Goal: Information Seeking & Learning: Learn about a topic

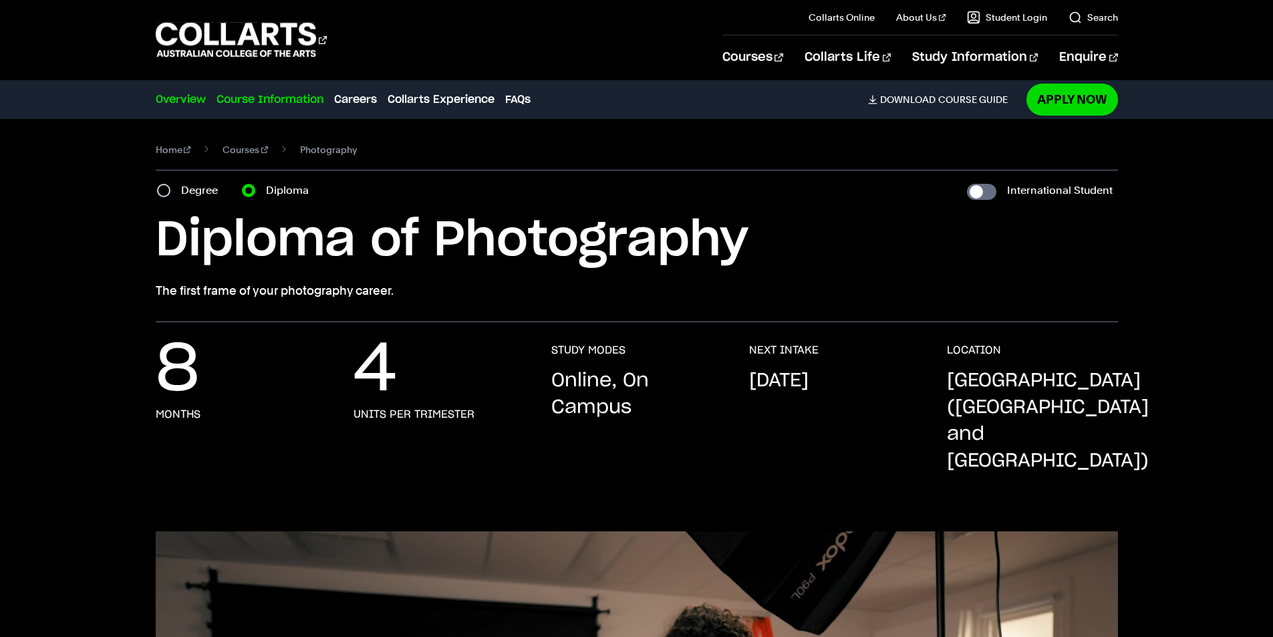
click at [251, 104] on link "Course Information" at bounding box center [270, 100] width 107 height 16
click at [200, 97] on link "Overview" at bounding box center [181, 100] width 50 height 16
click at [198, 97] on link "Overview" at bounding box center [181, 100] width 50 height 16
click at [175, 99] on link "Overview" at bounding box center [181, 100] width 50 height 16
click at [180, 100] on link "Overview" at bounding box center [181, 100] width 50 height 16
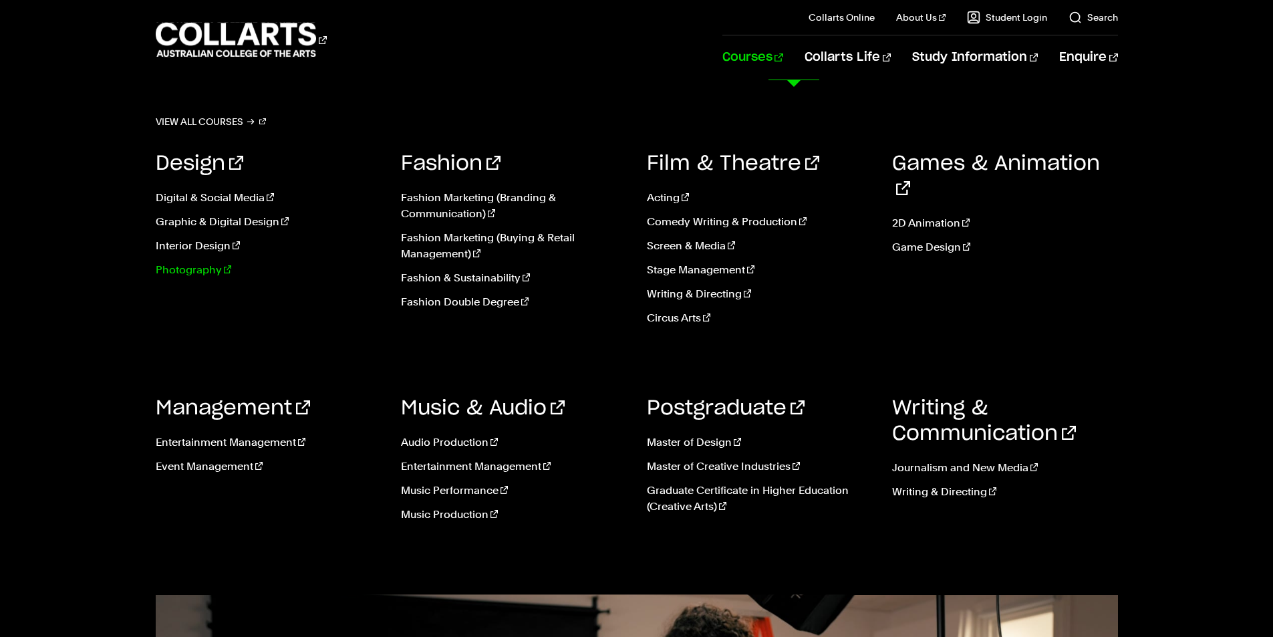
click at [183, 272] on link "Photography" at bounding box center [269, 270] width 226 height 16
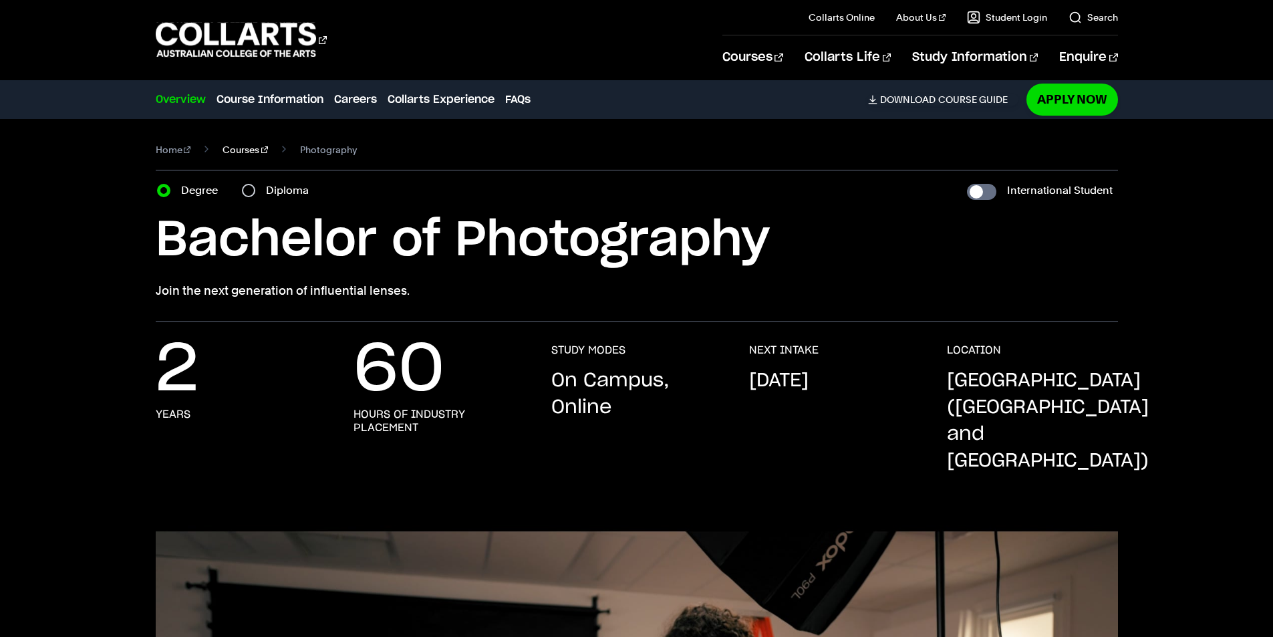
click at [237, 150] on link "Courses" at bounding box center [245, 149] width 45 height 19
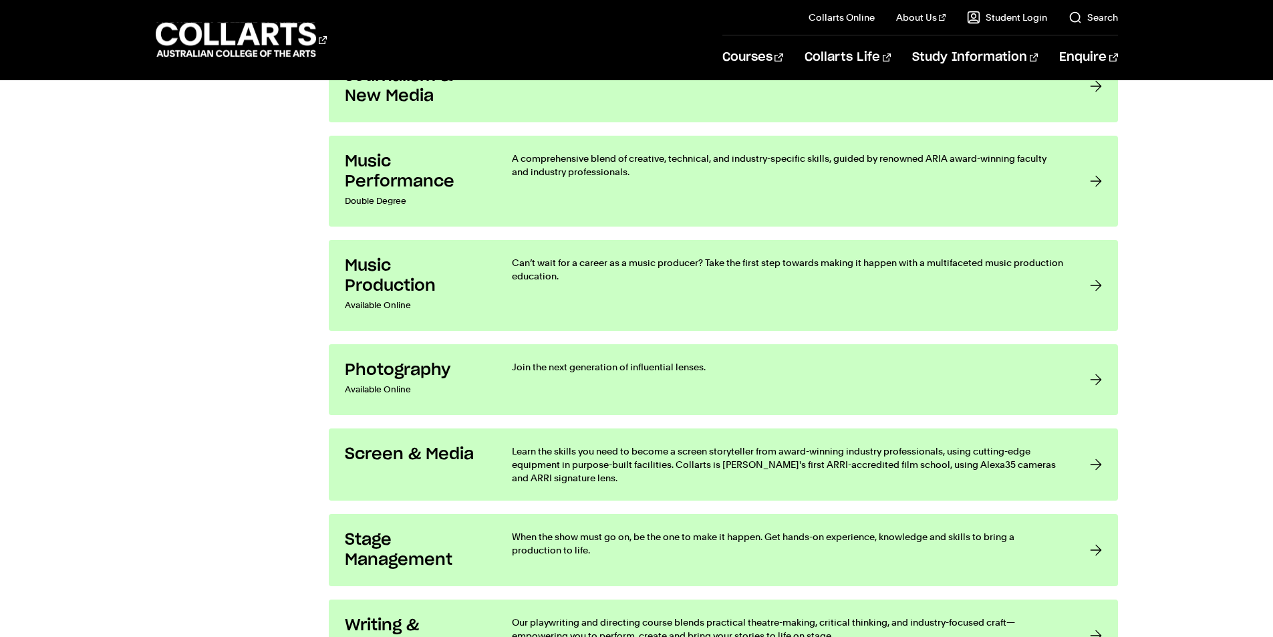
scroll to position [2673, 0]
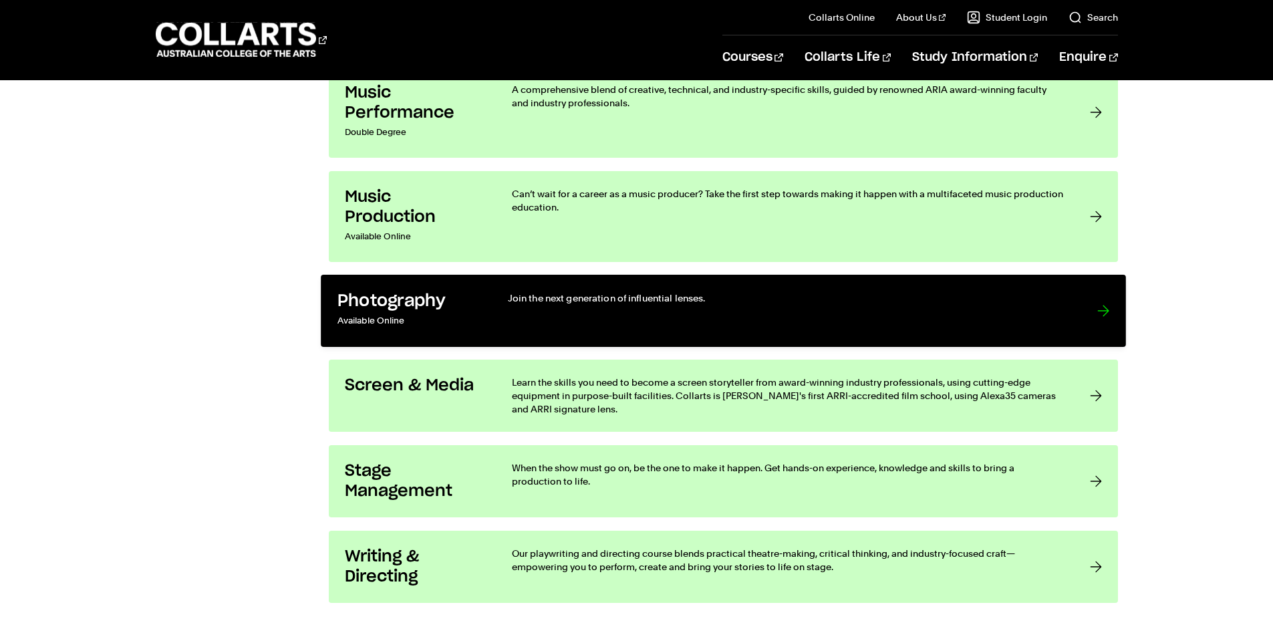
click at [413, 297] on h3 "Photography" at bounding box center [408, 301] width 143 height 21
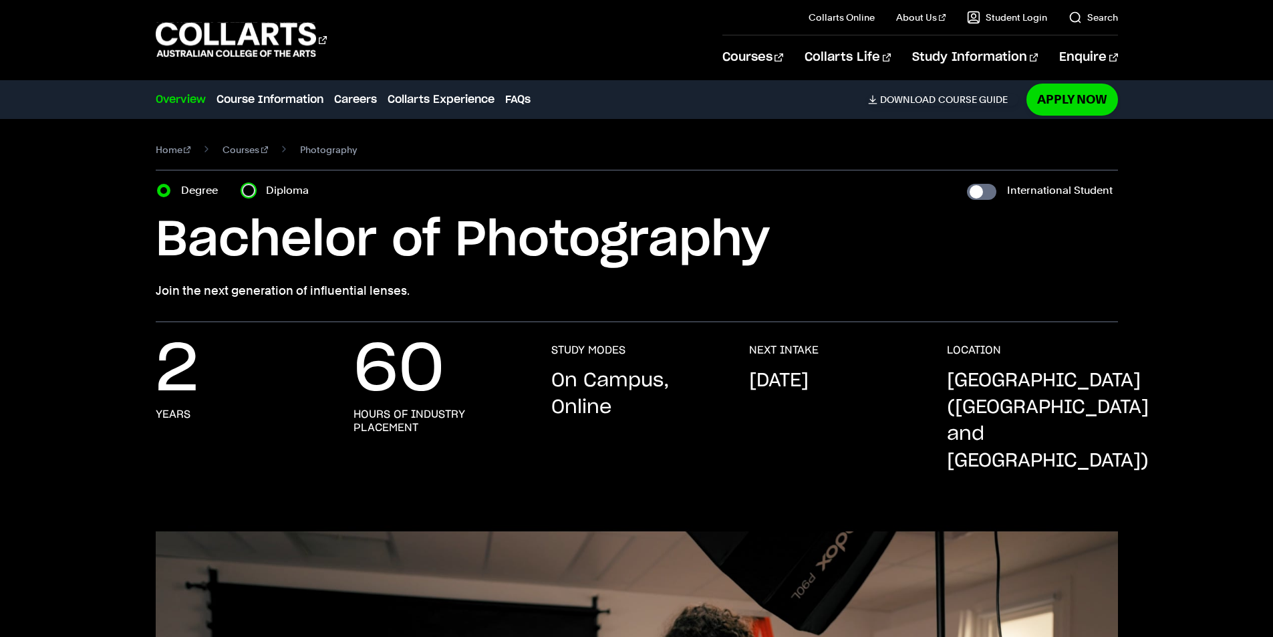
click at [251, 192] on input "Diploma" at bounding box center [248, 190] width 13 height 13
radio input "true"
